Goal: Task Accomplishment & Management: Manage account settings

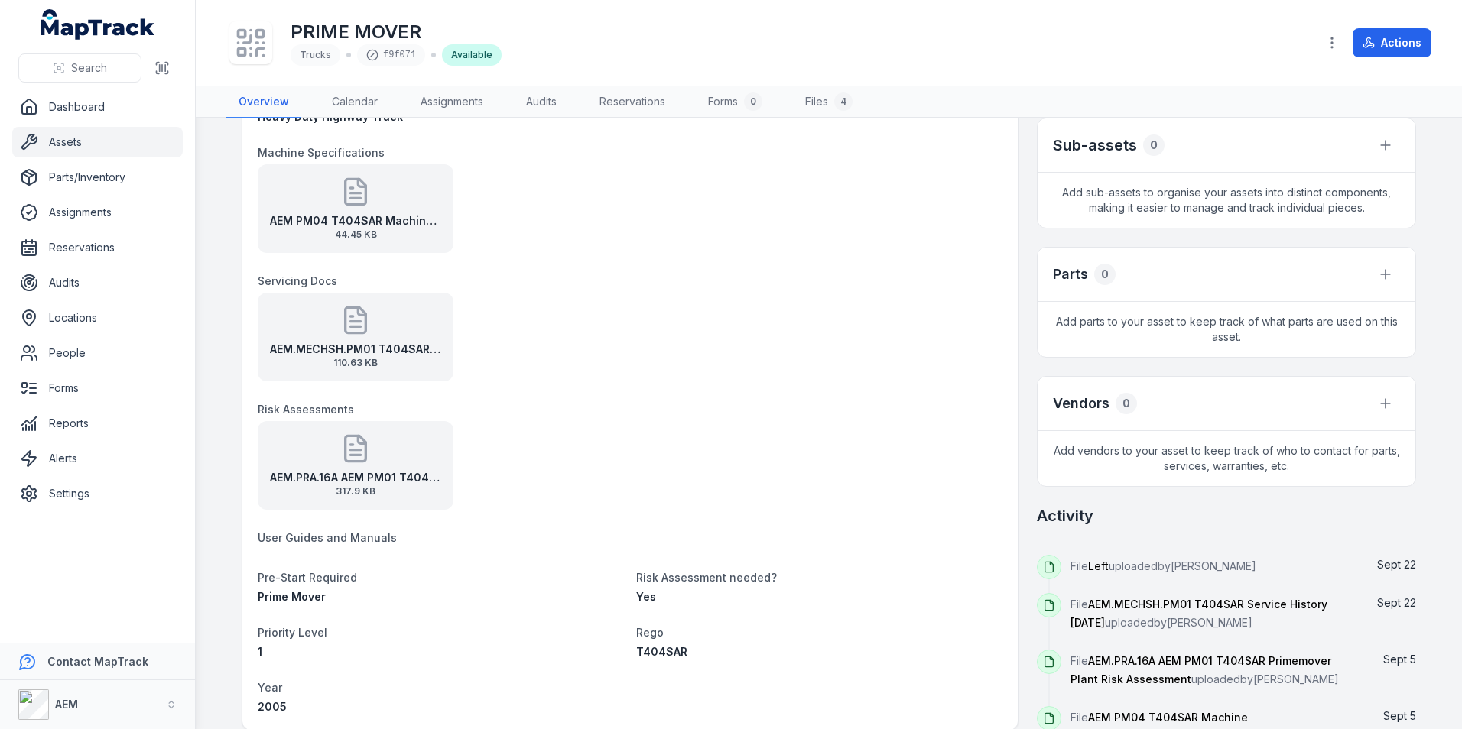
scroll to position [382, 0]
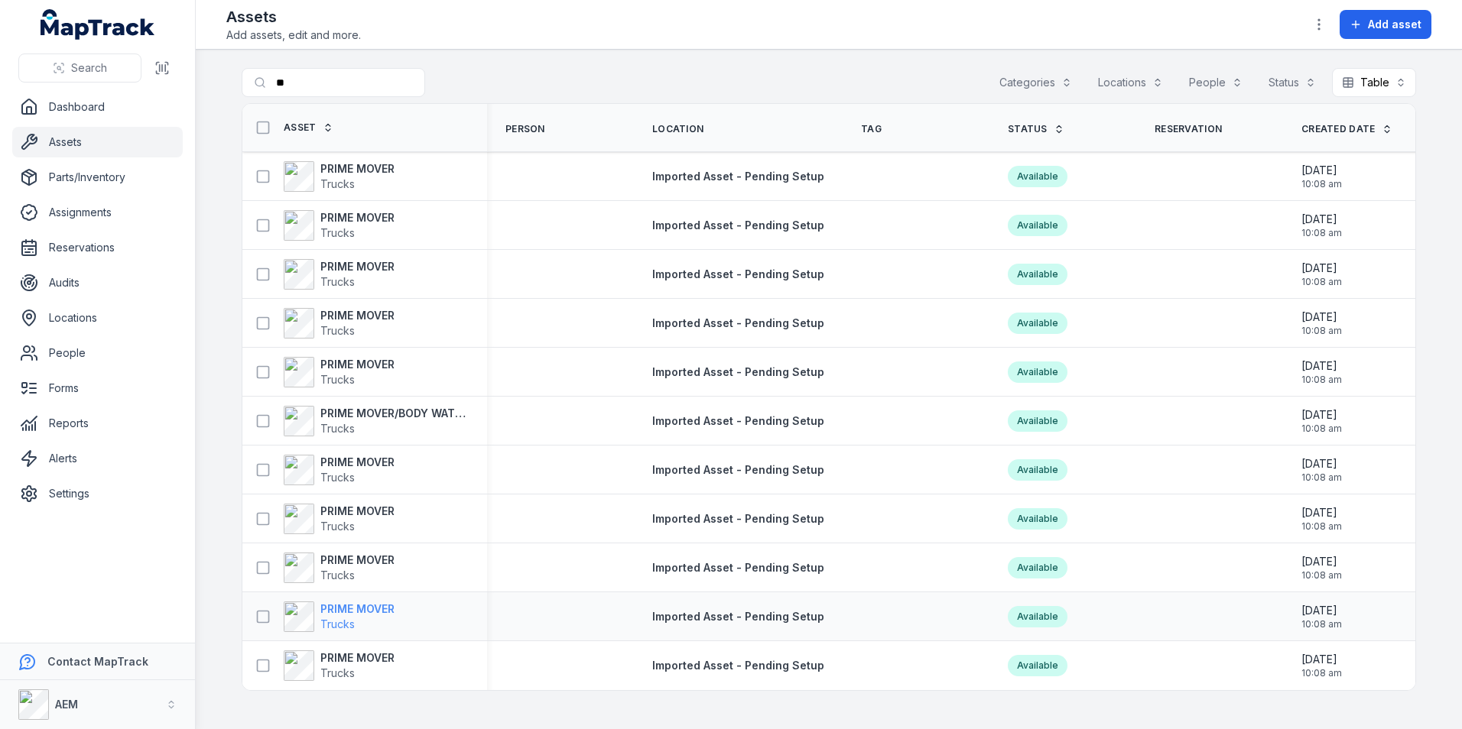
click at [384, 615] on strong "PRIME MOVER" at bounding box center [357, 609] width 74 height 15
click at [335, 404] on div "PRIME MOVER/BODY WATER CART Trucks" at bounding box center [364, 421] width 245 height 43
click at [365, 372] on span "Trucks" at bounding box center [357, 379] width 74 height 15
click at [359, 213] on strong "PRIME MOVER" at bounding box center [357, 217] width 74 height 15
click at [341, 560] on strong "PRIME MOVER" at bounding box center [357, 560] width 74 height 15
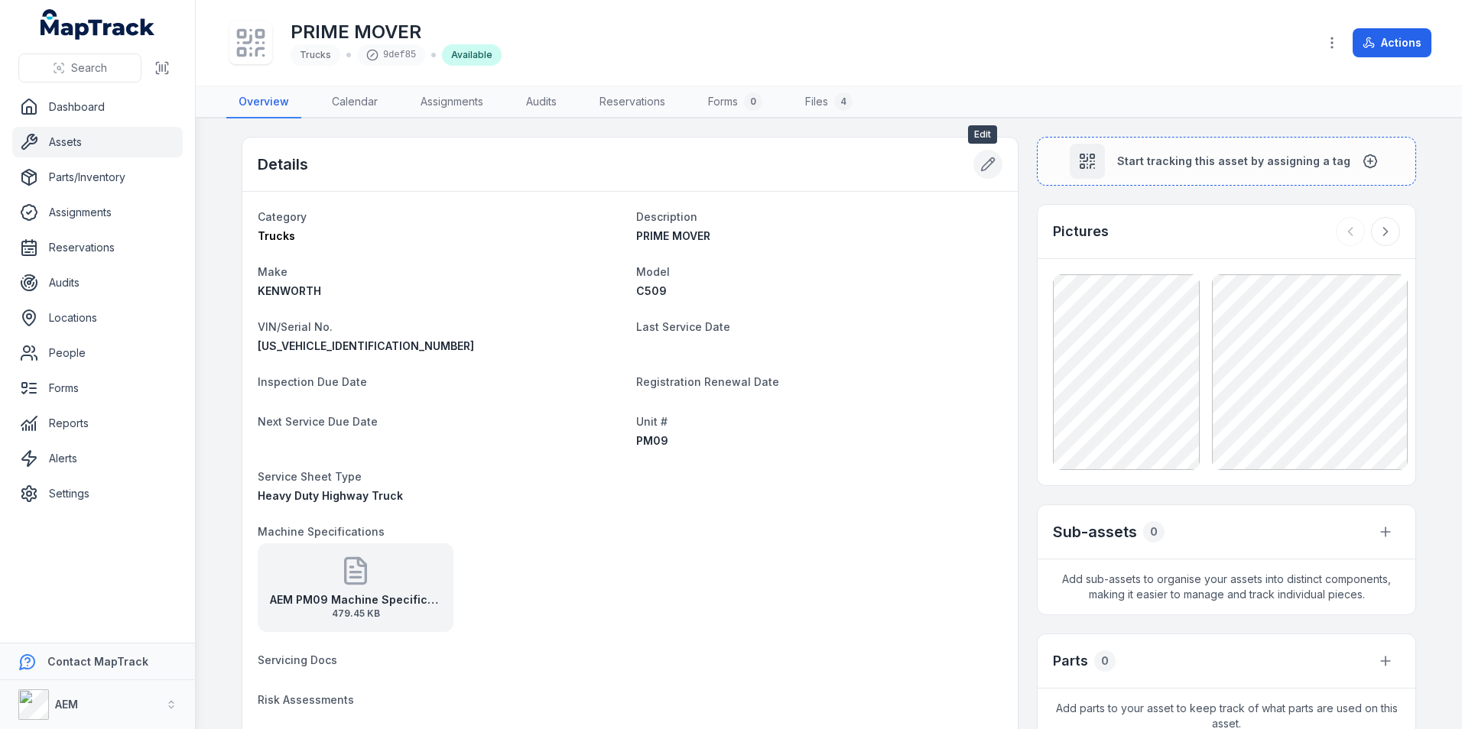
click at [982, 171] on icon at bounding box center [988, 164] width 13 height 13
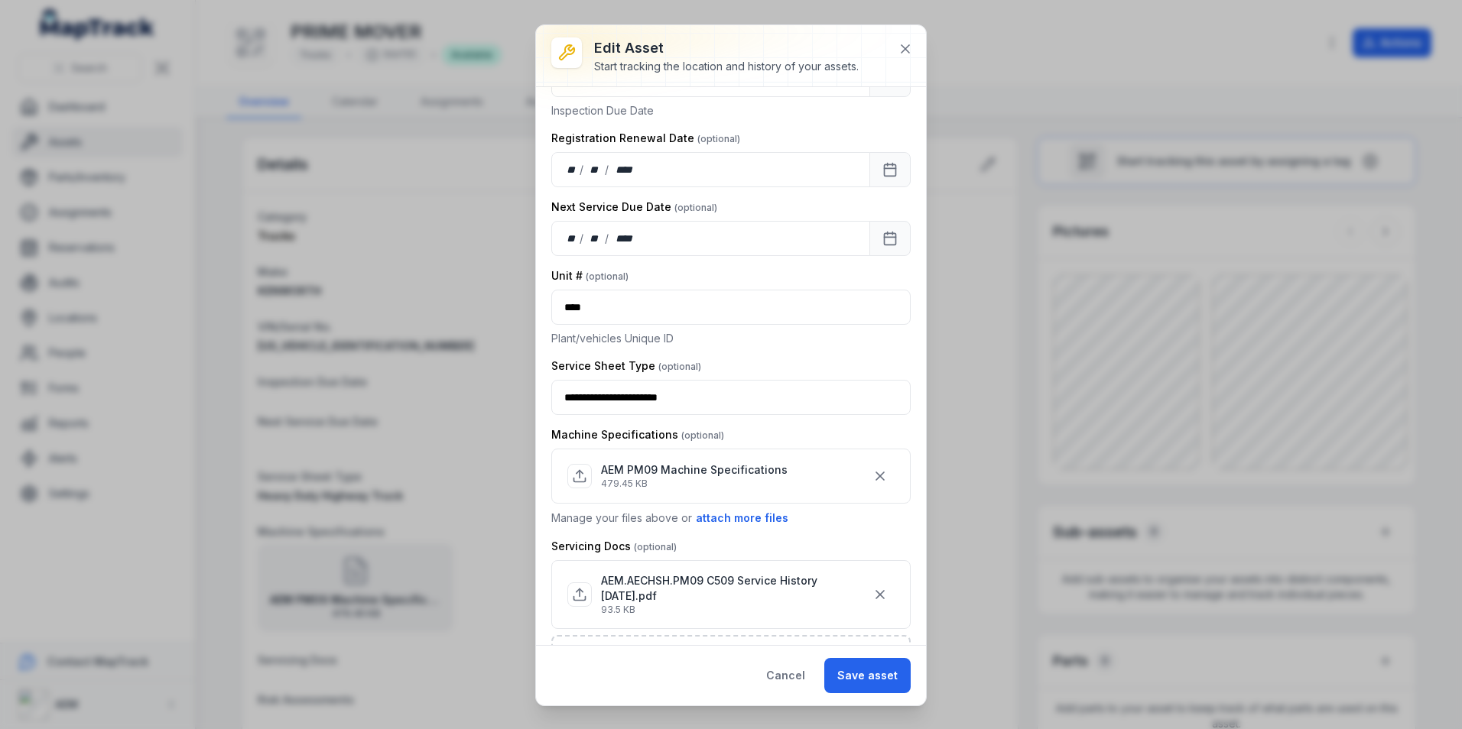
scroll to position [535, 0]
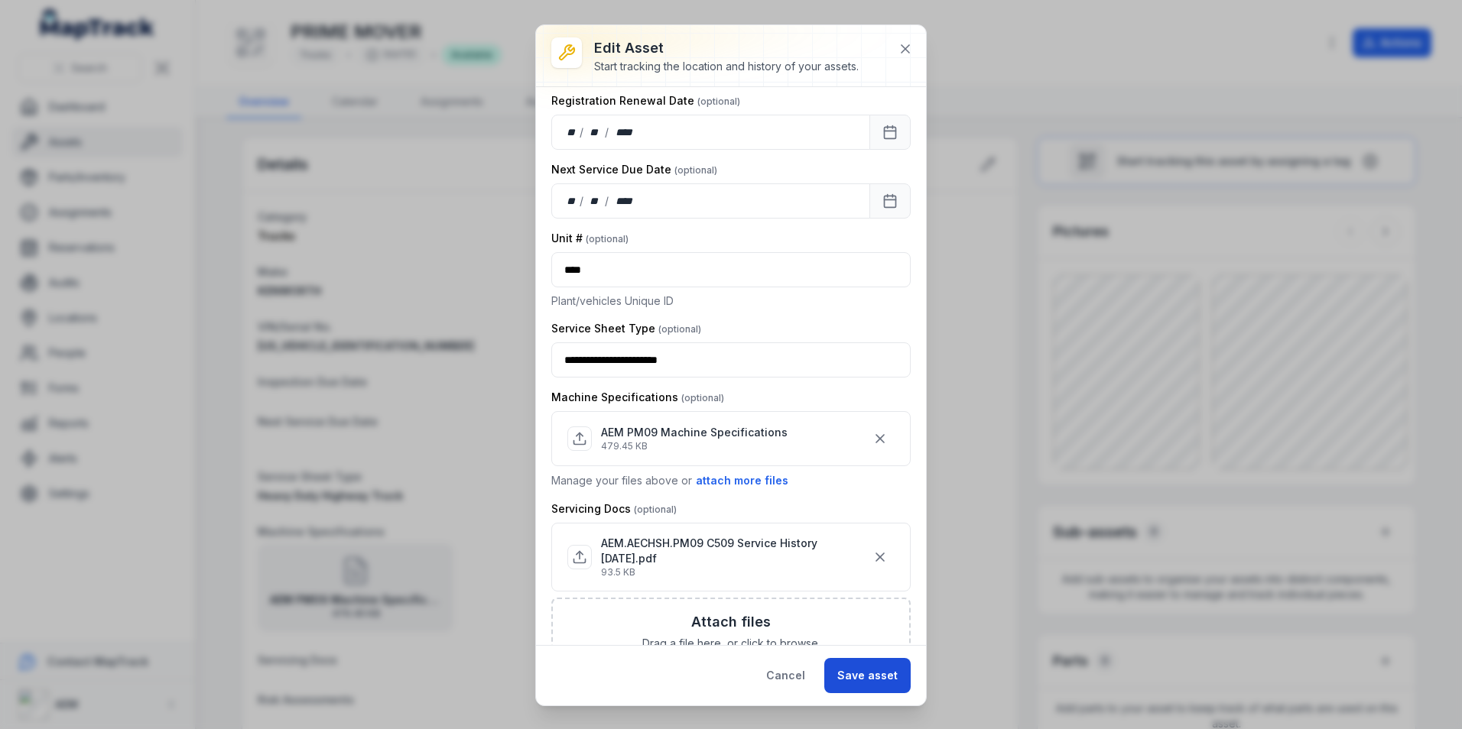
click at [843, 676] on button "Save asset" at bounding box center [867, 675] width 86 height 35
